Goal: Find specific page/section: Find specific page/section

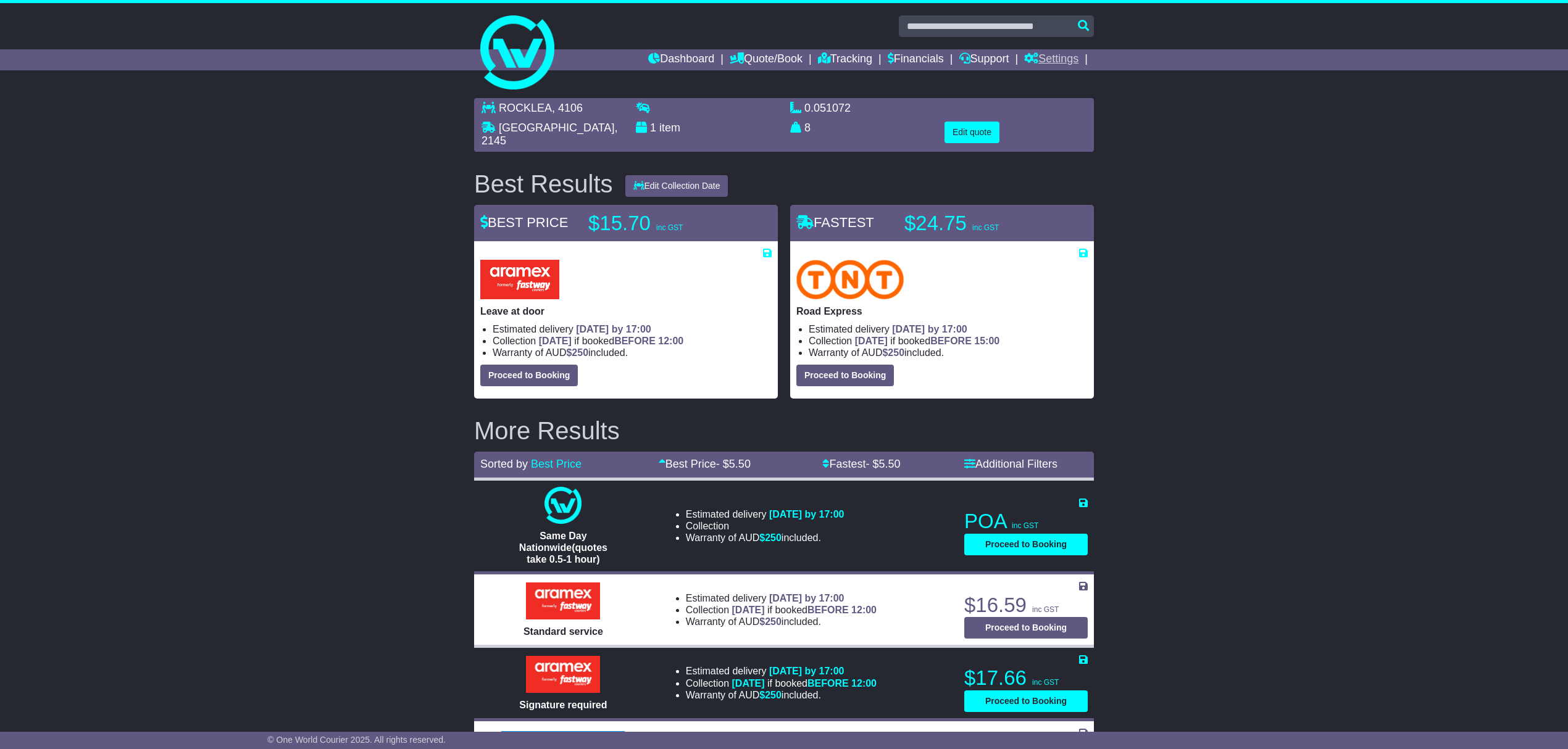
click at [1051, 57] on link "Settings" at bounding box center [1051, 59] width 54 height 21
click at [1053, 79] on link "Settings" at bounding box center [1073, 81] width 97 height 14
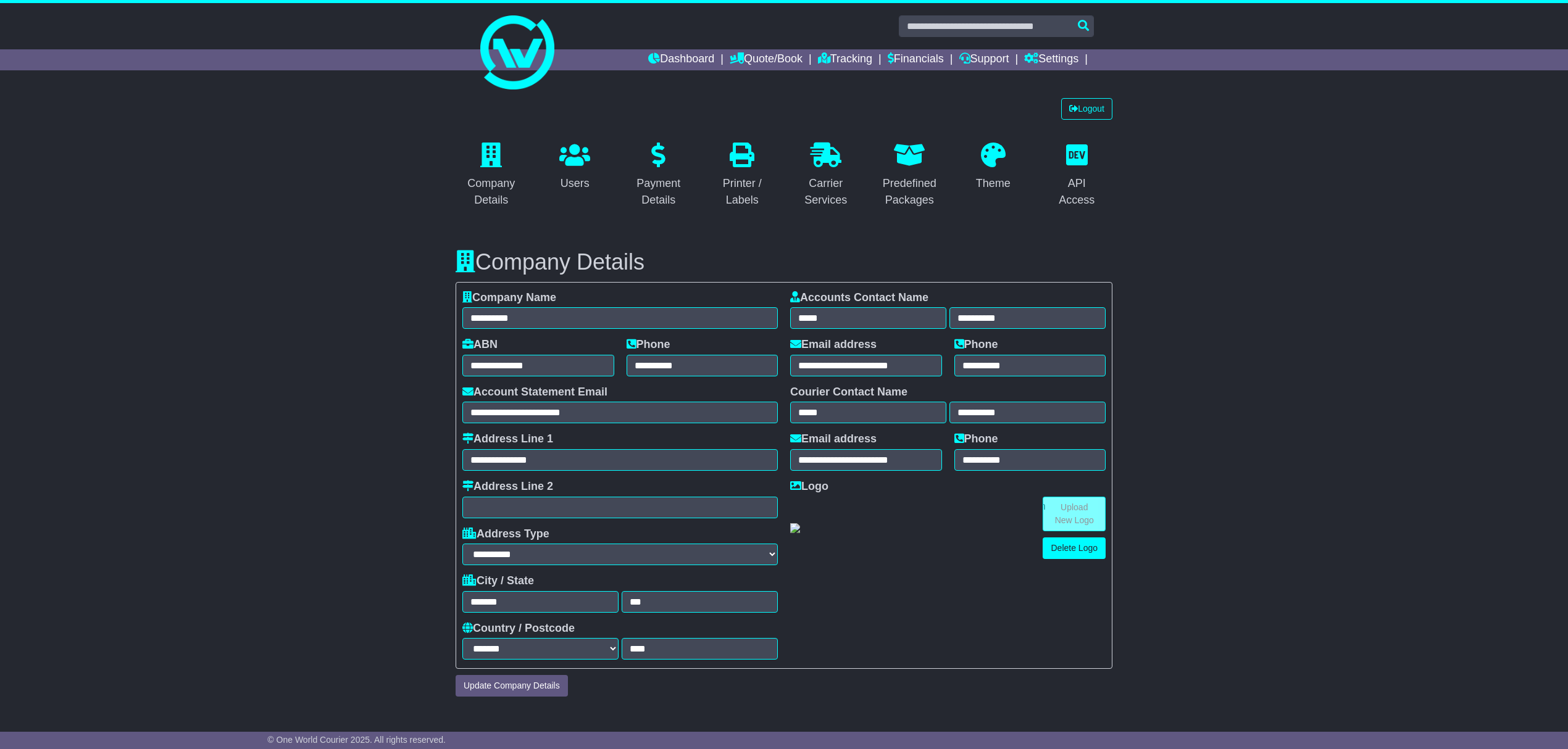
select select "**********"
select select "**"
select select "*"
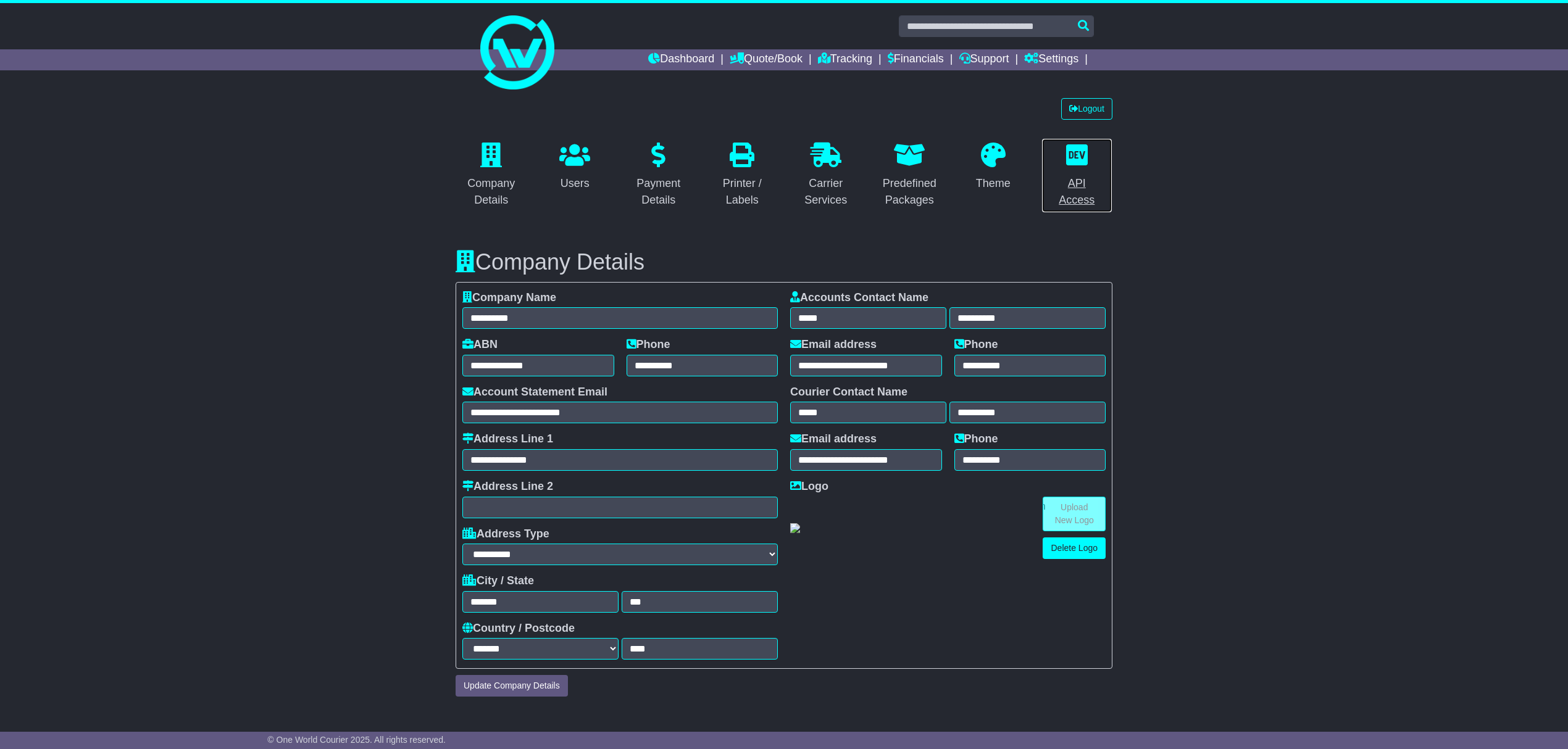
click at [1081, 180] on div "API Access" at bounding box center [1077, 191] width 55 height 33
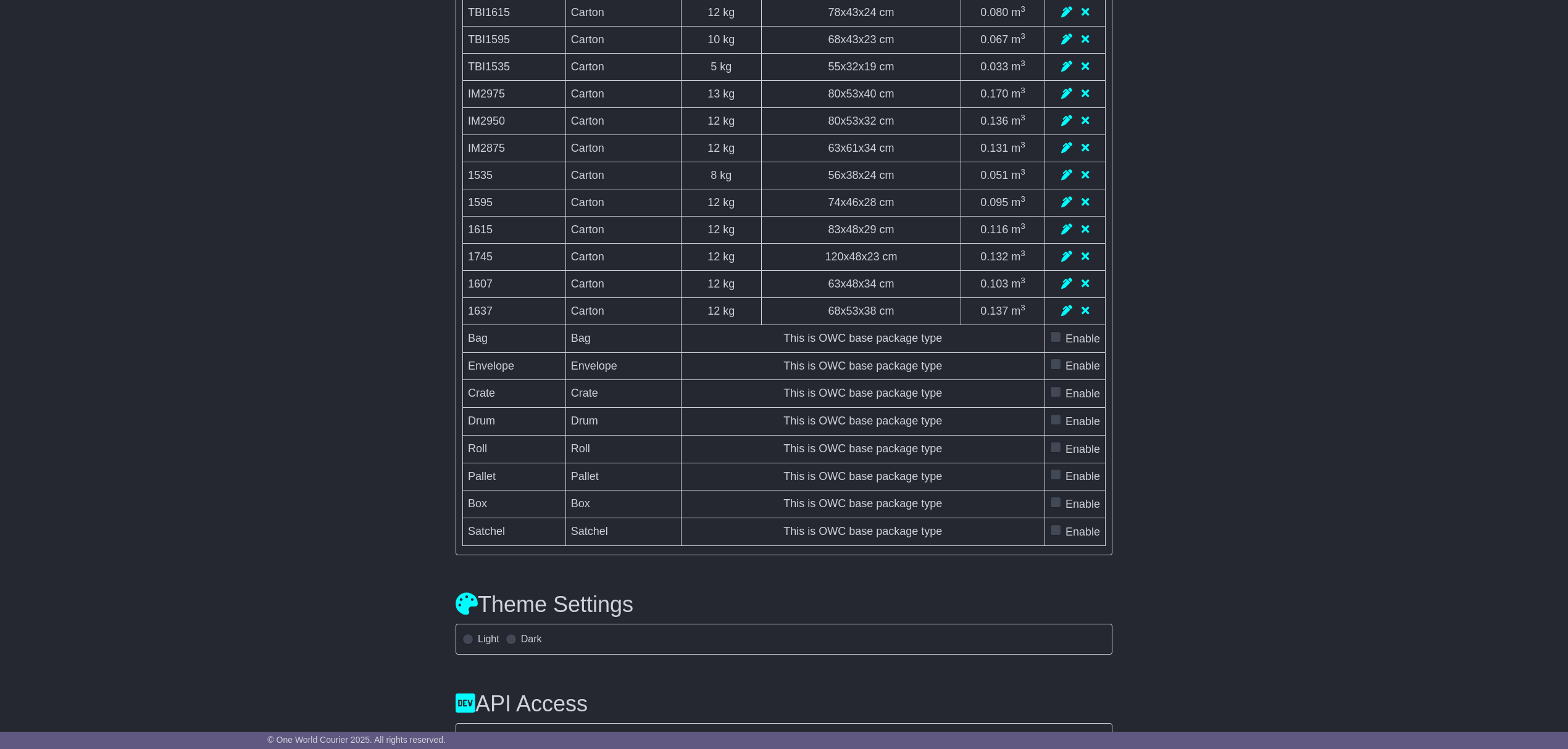
scroll to position [3977, 0]
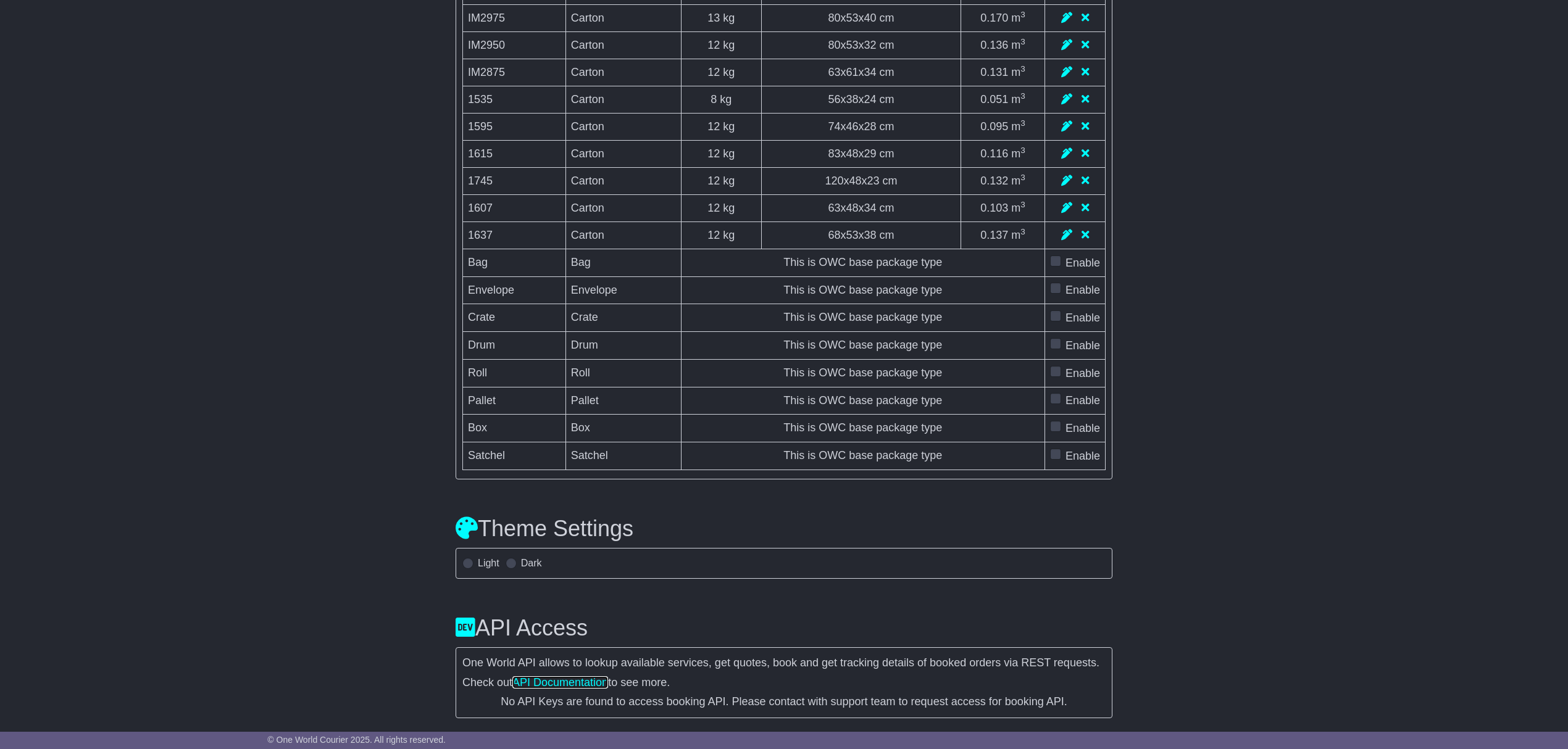
click at [547, 683] on link "API Documentation" at bounding box center [560, 682] width 95 height 12
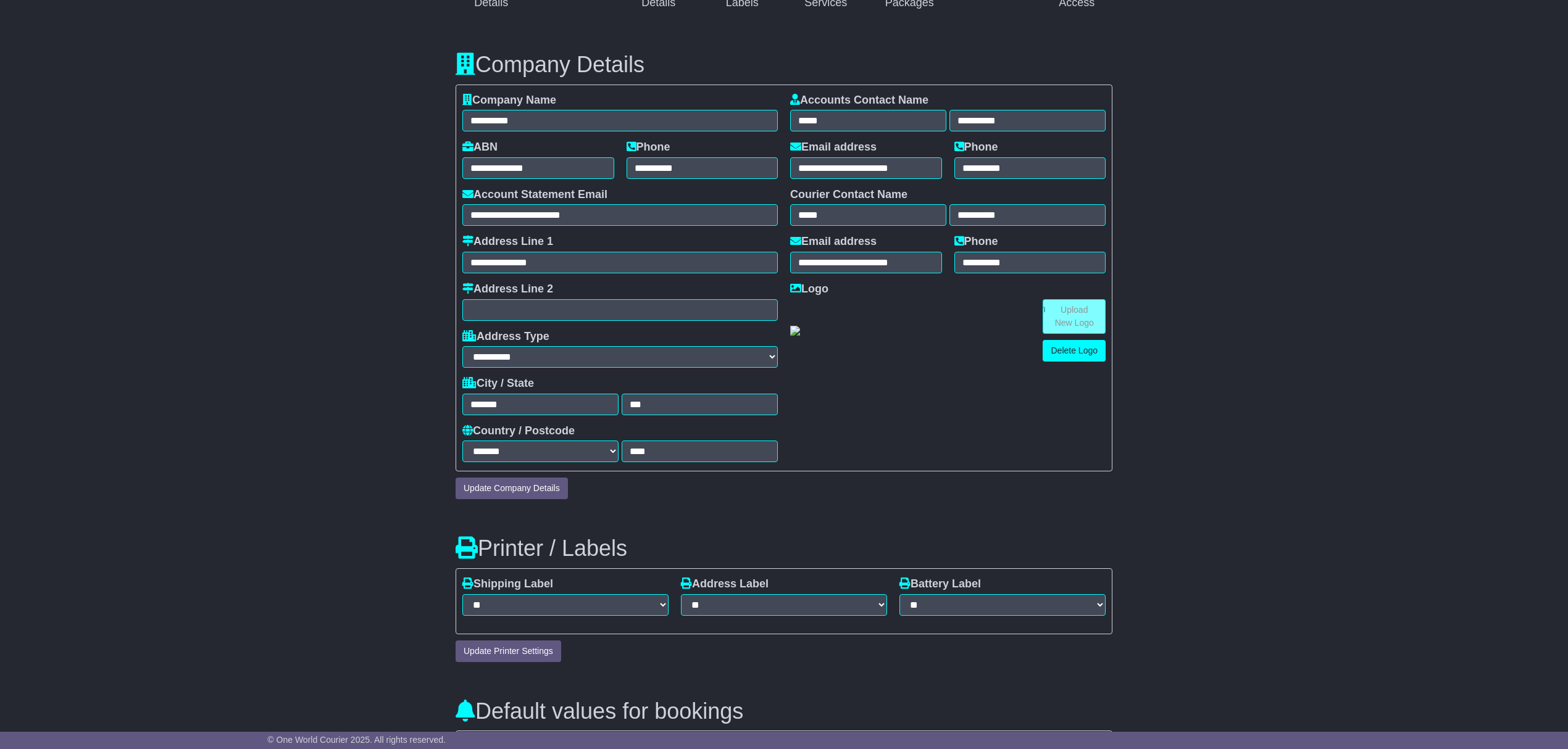
scroll to position [0, 0]
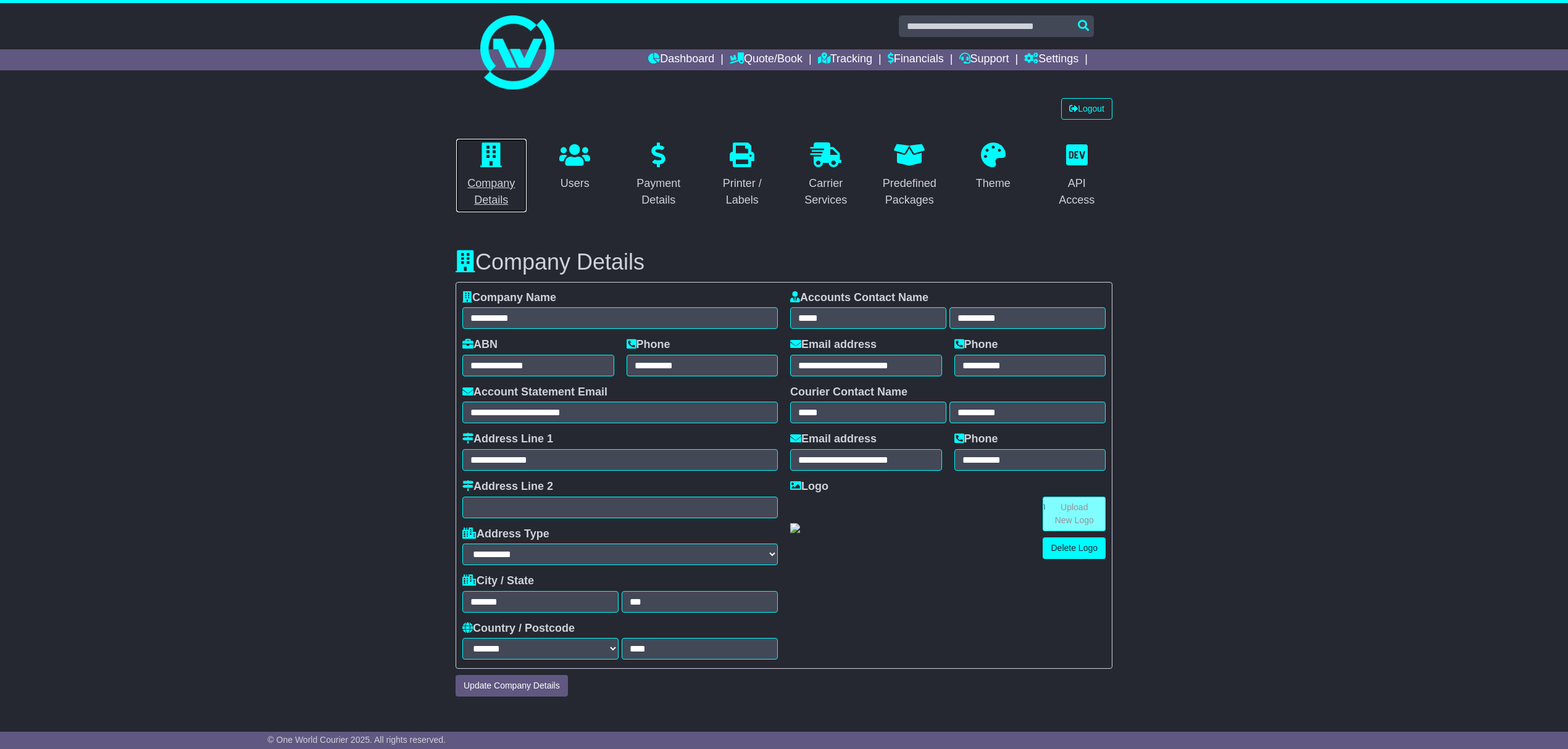
click at [488, 164] on icon at bounding box center [491, 155] width 22 height 25
click at [576, 146] on icon at bounding box center [575, 155] width 31 height 25
click at [751, 57] on link "Quote/Book" at bounding box center [766, 59] width 73 height 21
click at [824, 57] on link "Tracking" at bounding box center [845, 59] width 54 height 21
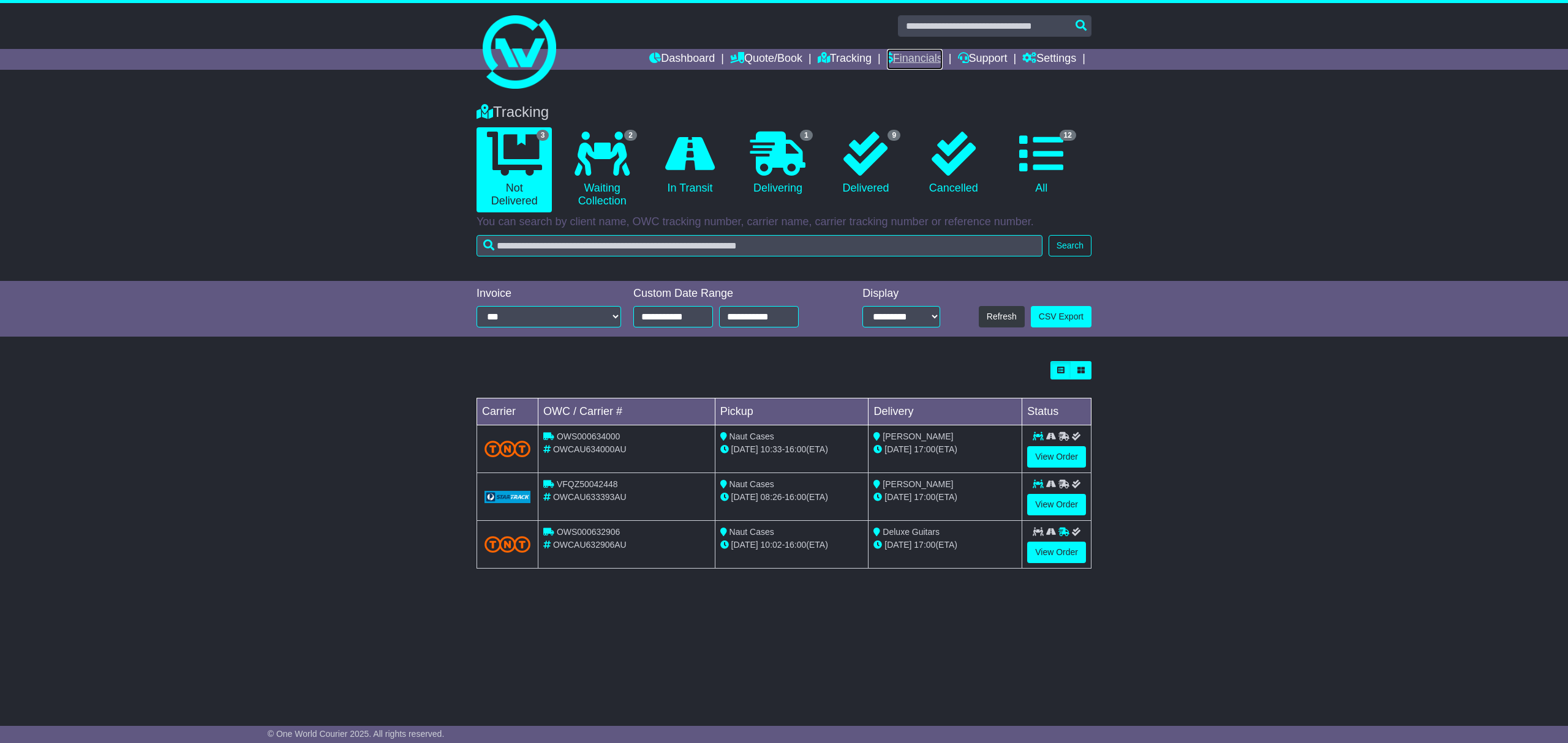
click at [900, 58] on link "Financials" at bounding box center [914, 59] width 56 height 21
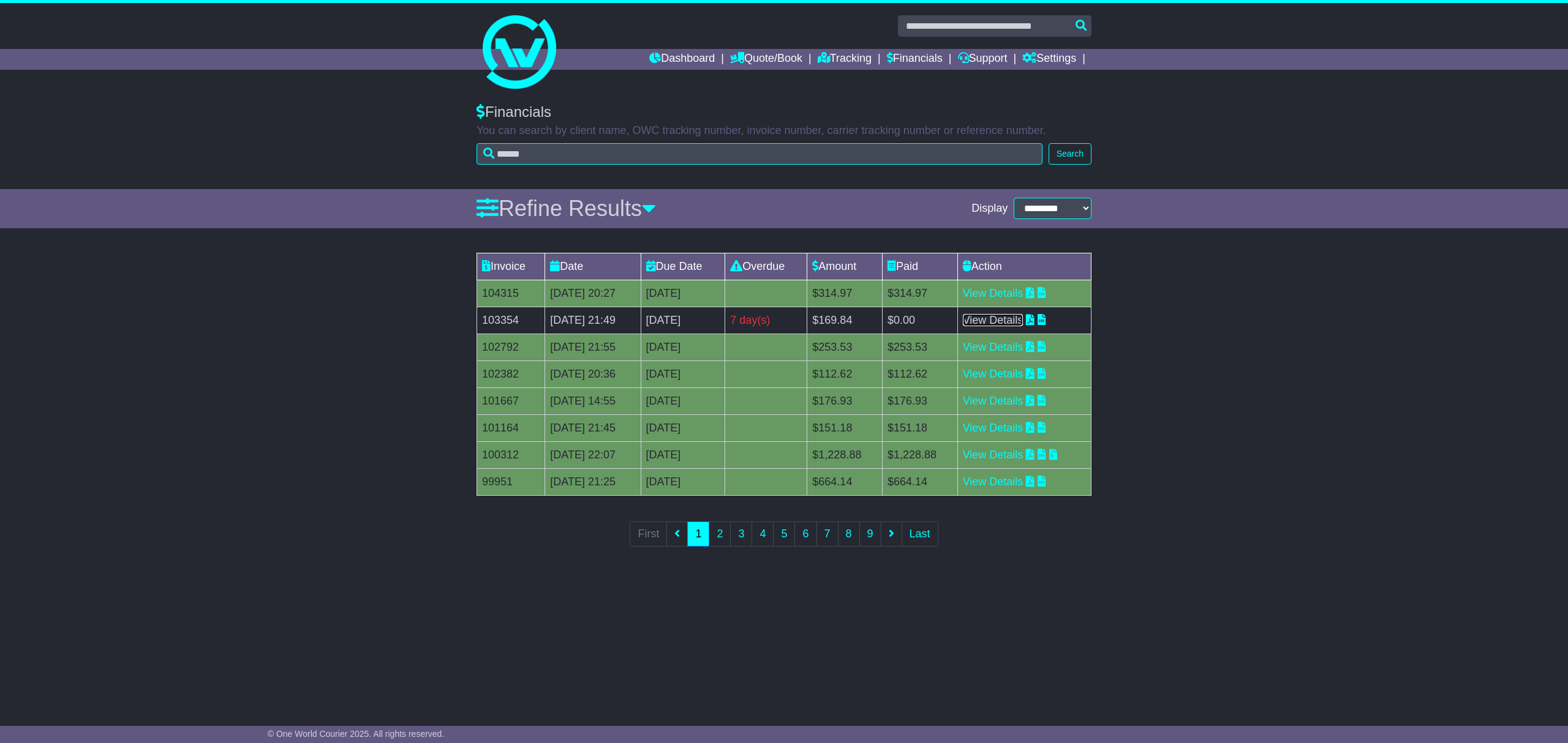
click at [1021, 319] on link "View Details" at bounding box center [993, 320] width 60 height 12
